Goal: Answer question/provide support

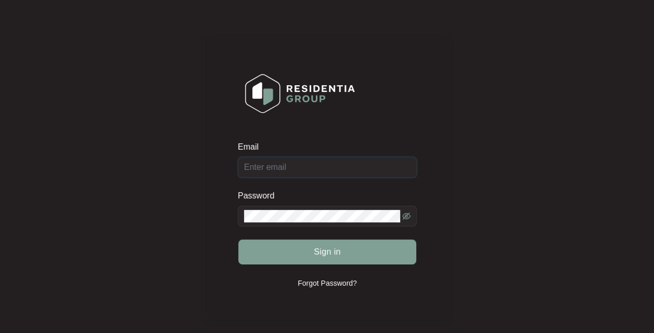
type input "[EMAIL_ADDRESS][DOMAIN_NAME]"
click at [342, 252] on button "Sign in" at bounding box center [327, 252] width 178 height 25
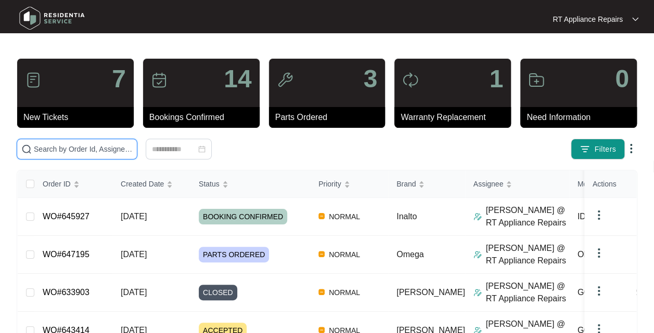
click at [95, 147] on input "text" at bounding box center [83, 149] width 99 height 11
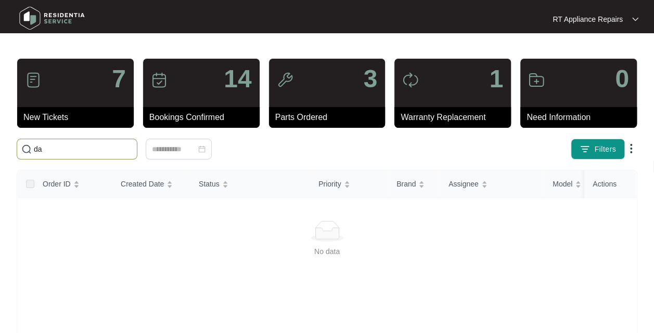
type input "d"
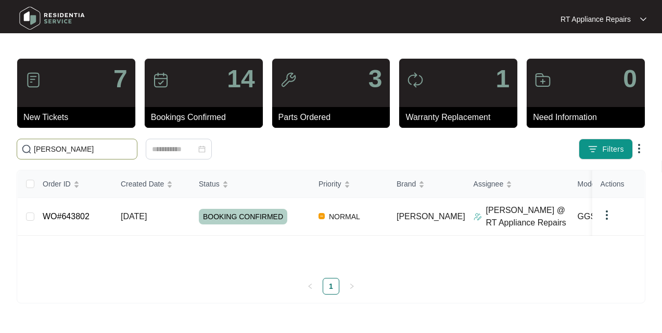
type input "[PERSON_NAME]"
click at [142, 214] on span "[DATE]" at bounding box center [134, 216] width 26 height 9
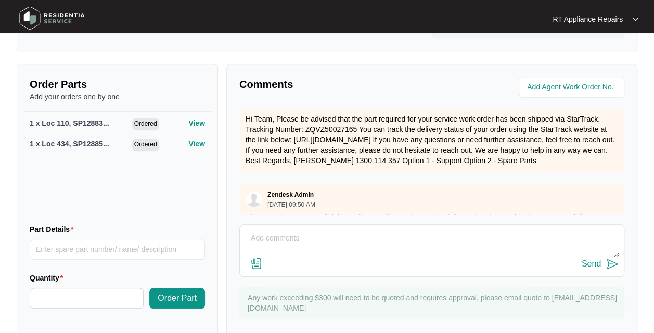
scroll to position [266, 0]
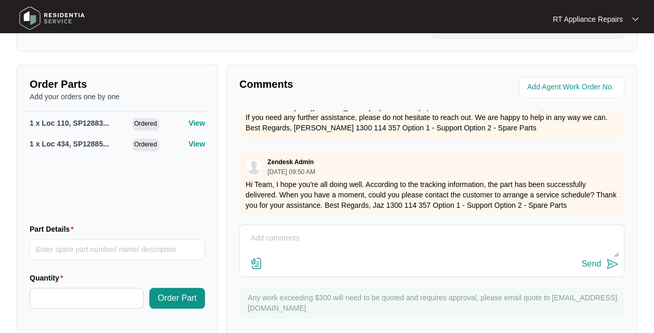
click at [348, 231] on div "Comments Zendesk Admin [DATE] 09:40 AM Hi Team, Please see attached file for yo…" at bounding box center [431, 203] width 411 height 278
click at [323, 250] on textarea at bounding box center [432, 243] width 374 height 27
type textarea "Replaced set of boards and tested all ok."
click at [609, 271] on img at bounding box center [612, 264] width 12 height 12
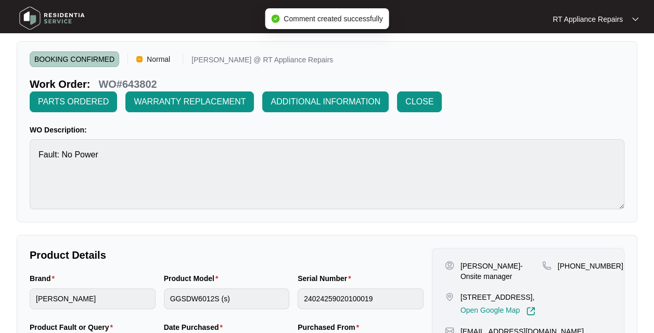
scroll to position [0, 0]
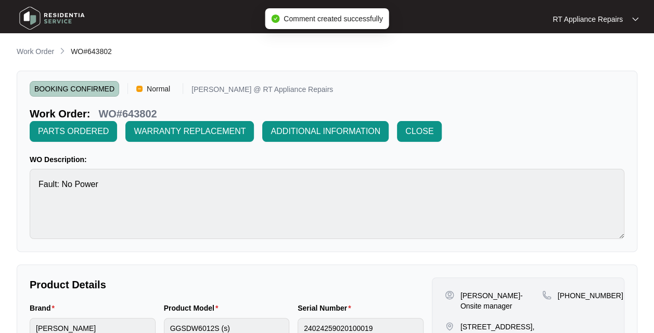
click at [422, 137] on button "CLOSE" at bounding box center [419, 131] width 45 height 21
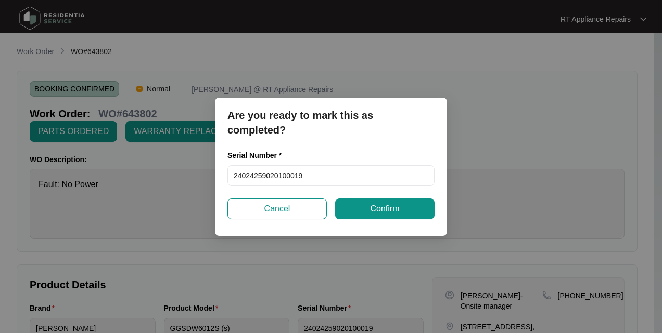
click at [388, 203] on span "Confirm" at bounding box center [384, 209] width 29 height 12
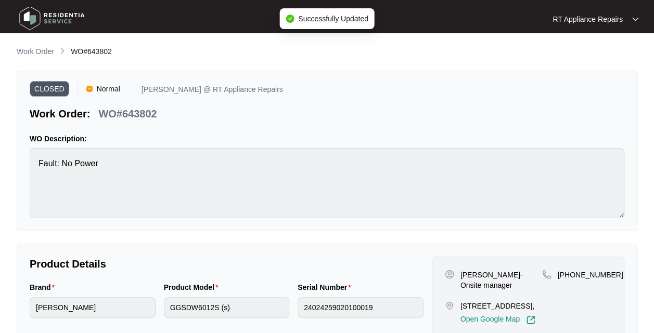
click at [620, 20] on p "RT Appliance Repairs" at bounding box center [588, 19] width 70 height 10
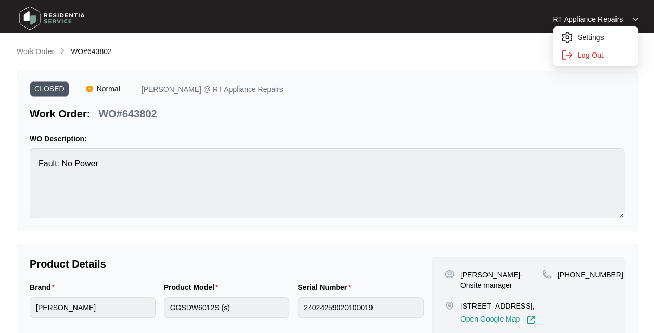
click at [593, 59] on p "Log Out" at bounding box center [603, 55] width 53 height 10
